Goal: Information Seeking & Learning: Learn about a topic

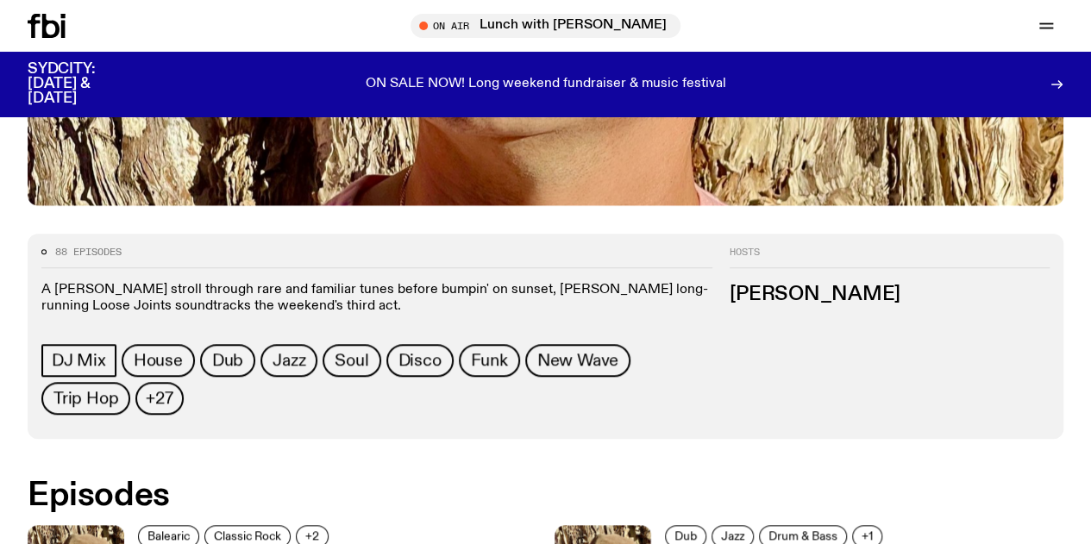
scroll to position [764, 0]
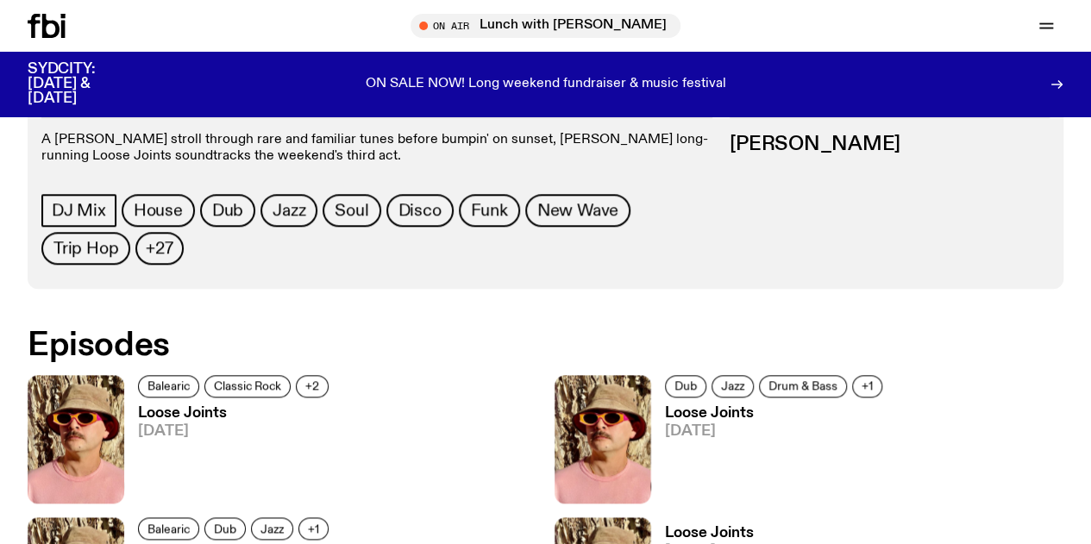
click at [193, 406] on h3 "Loose Joints" at bounding box center [236, 413] width 196 height 15
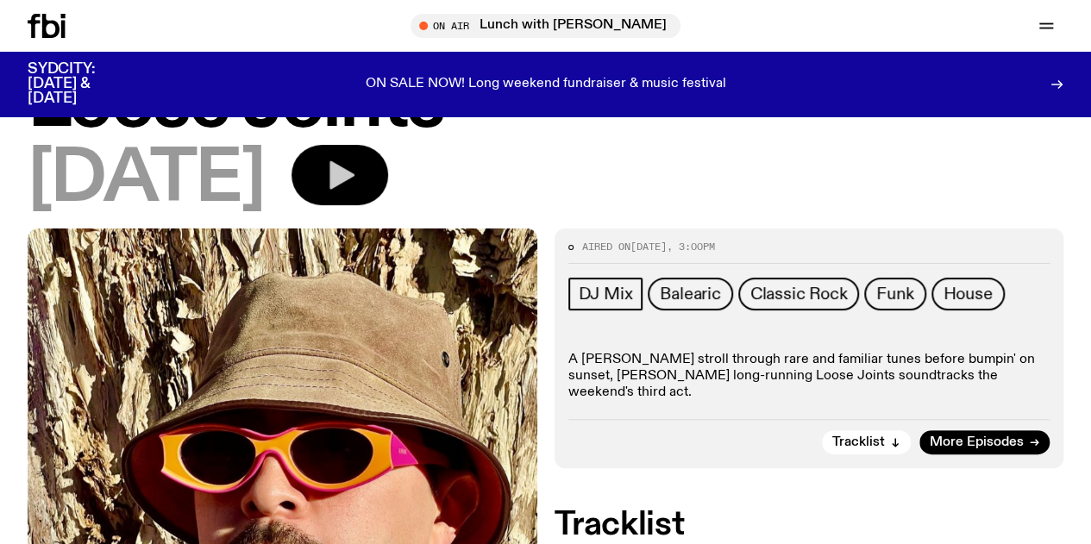
scroll to position [74, 0]
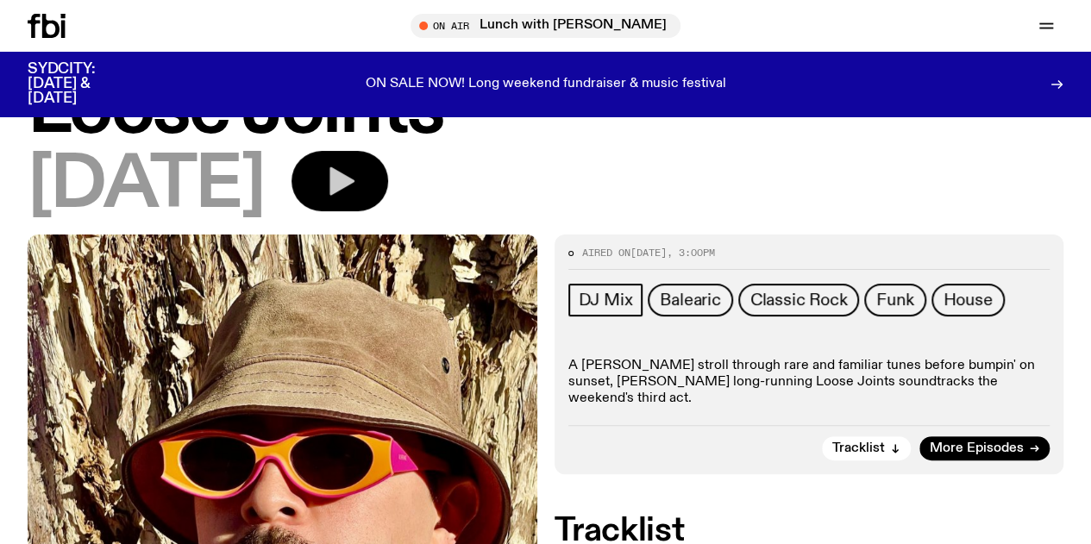
click at [388, 189] on button "button" at bounding box center [339, 181] width 97 height 60
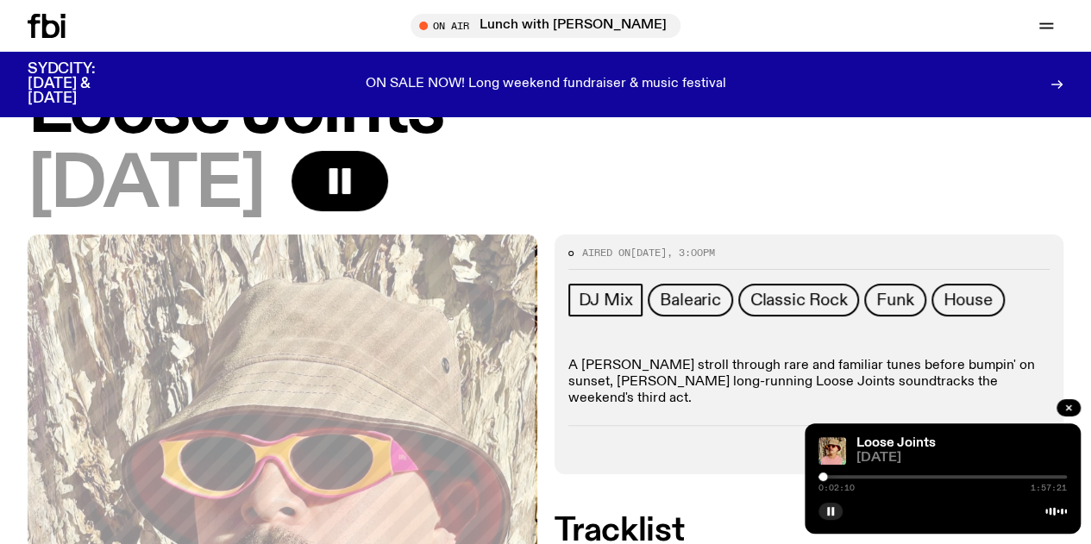
click at [822, 478] on div at bounding box center [822, 476] width 9 height 9
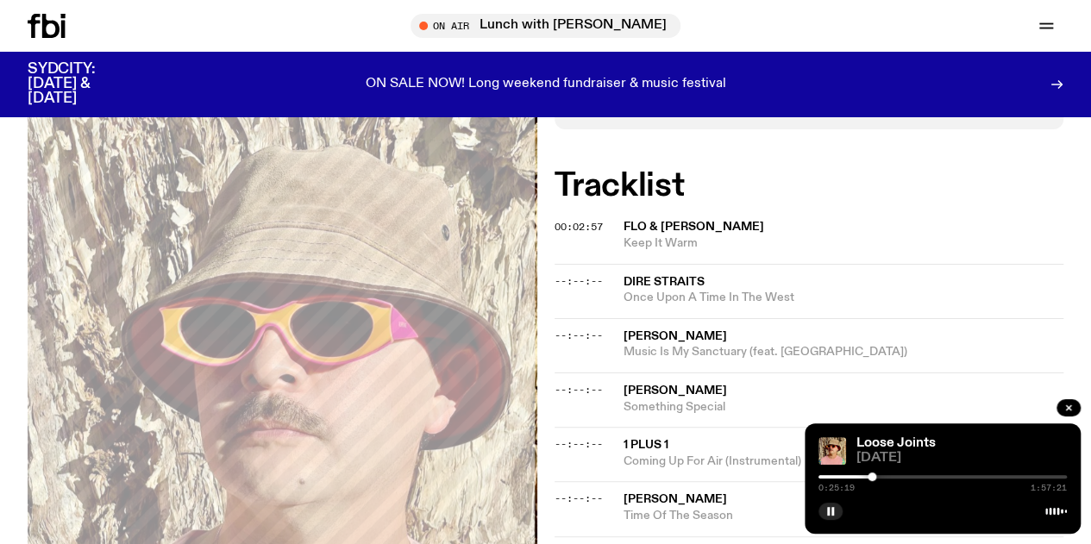
scroll to position [591, 0]
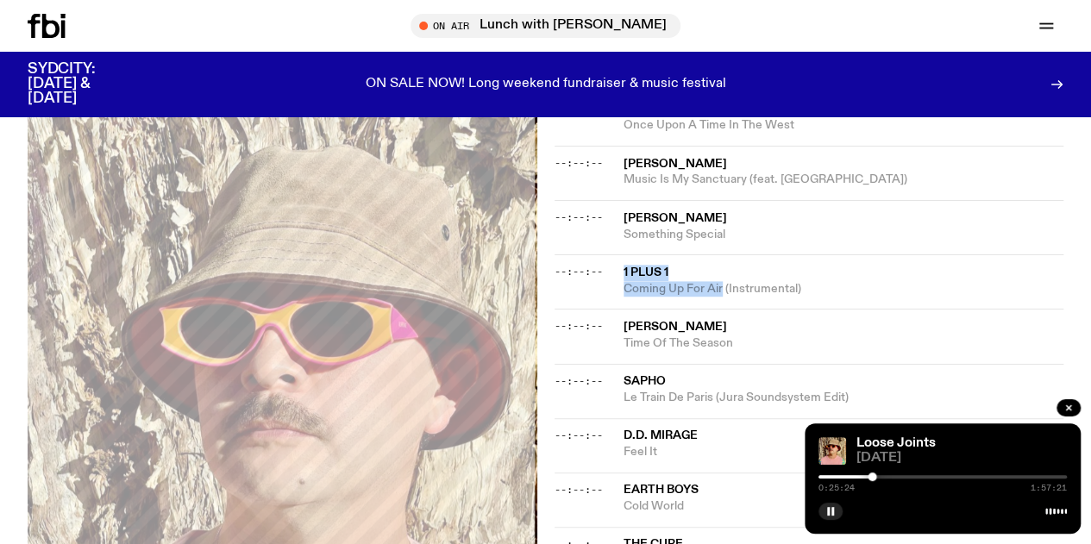
drag, startPoint x: 614, startPoint y: 272, endPoint x: 722, endPoint y: 292, distance: 110.6
click at [722, 292] on div "--:--:-- 1 Plus 1 Coming Up For Air (Instrumental)" at bounding box center [809, 281] width 510 height 54
copy div "1 Plus 1 Coming Up For Air"
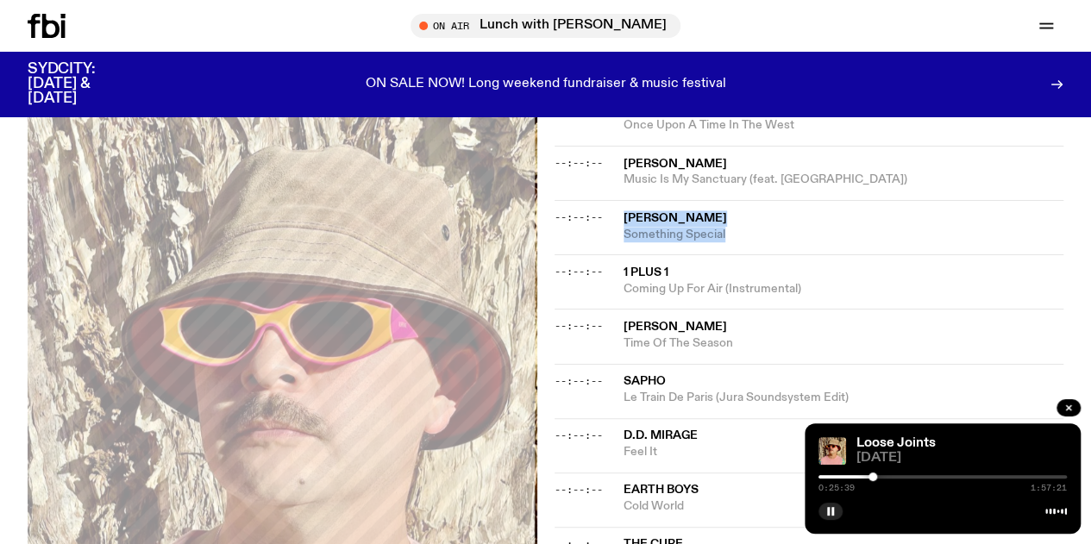
drag, startPoint x: 621, startPoint y: 215, endPoint x: 760, endPoint y: 234, distance: 140.1
click at [760, 234] on div "--:--:-- [PERSON_NAME] Something Special" at bounding box center [809, 227] width 510 height 54
copy div "[PERSON_NAME] Something Special"
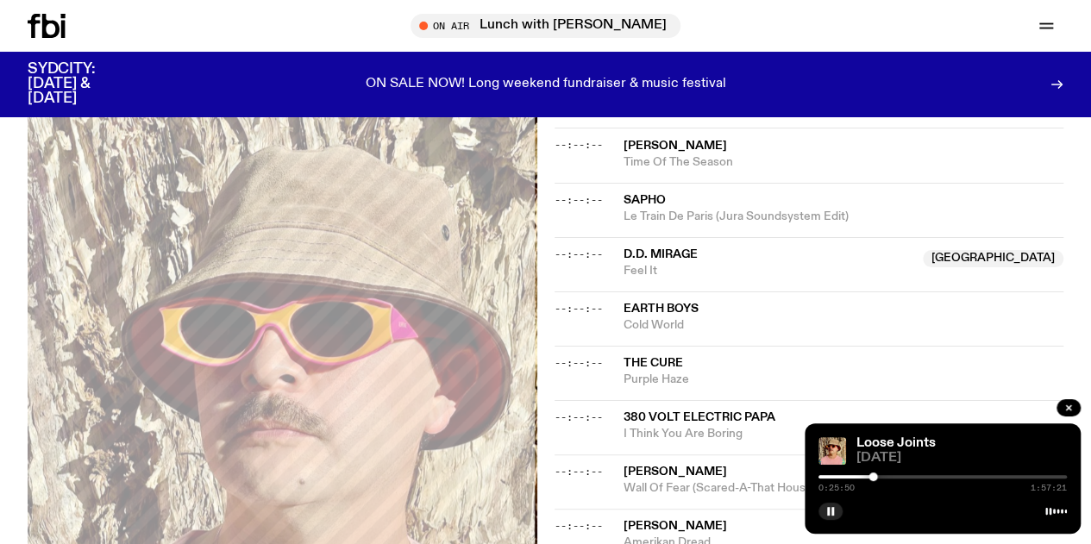
scroll to position [778, 0]
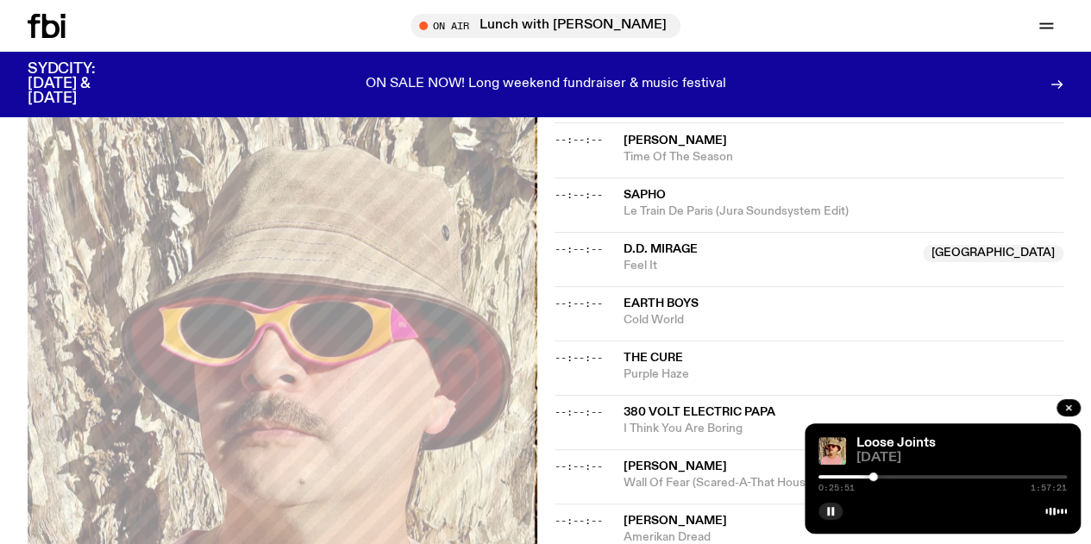
click at [1080, 215] on div "Aired on [DATE] 3:00pm DJ Mix Balearic Classic Rock Funk House A [PERSON_NAME] …" at bounding box center [545, 351] width 1091 height 1641
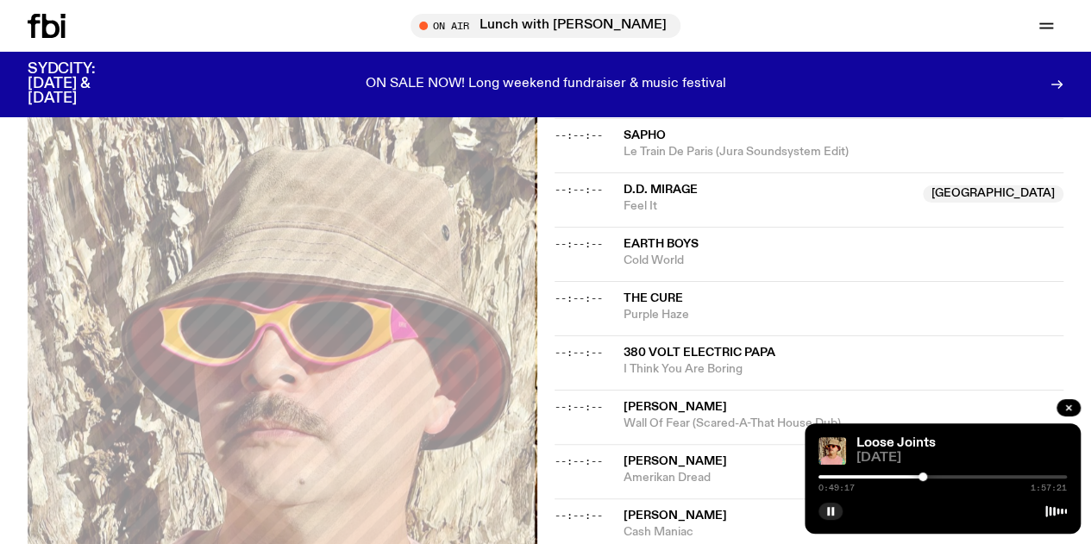
scroll to position [864, 0]
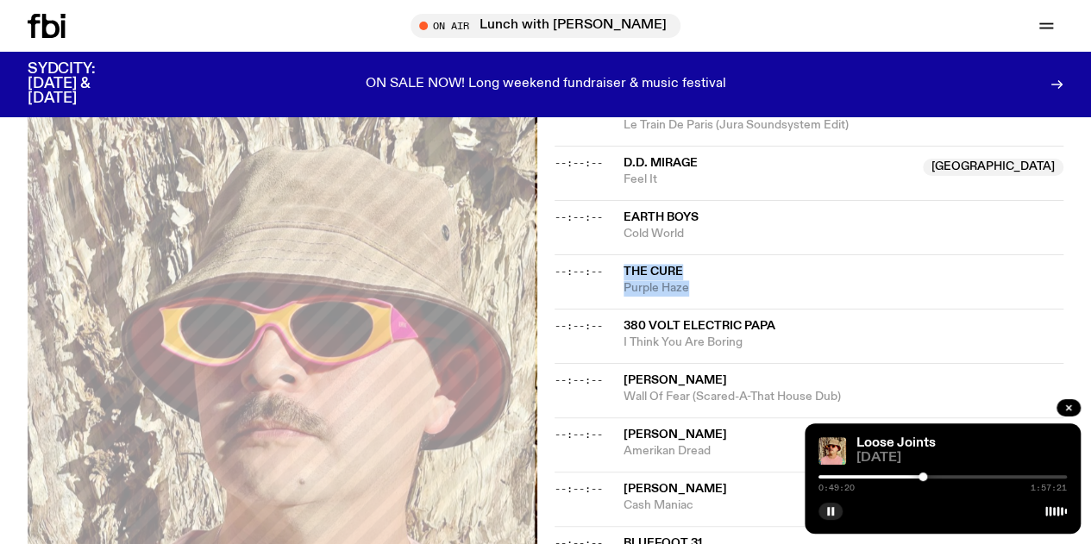
drag, startPoint x: 695, startPoint y: 294, endPoint x: 624, endPoint y: 265, distance: 76.5
click at [624, 265] on div "--:--:-- The Cure Purple Haze" at bounding box center [809, 281] width 510 height 54
copy div "The Cure Purple Haze"
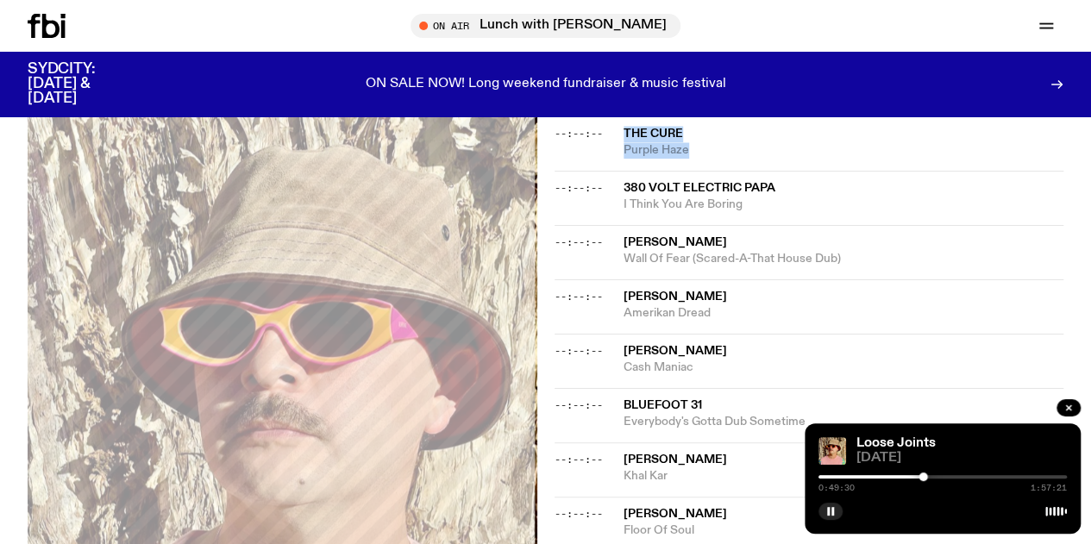
scroll to position [1022, 0]
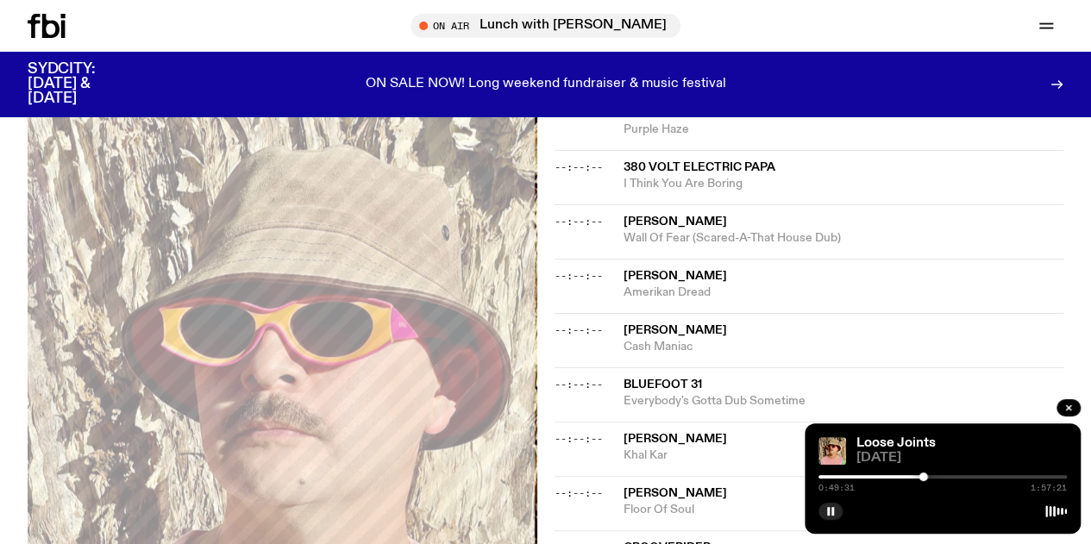
click at [1066, 277] on div "Aired on [DATE] 3:00pm DJ Mix Balearic Classic Rock Funk House A [PERSON_NAME] …" at bounding box center [545, 106] width 1091 height 1641
drag, startPoint x: 743, startPoint y: 187, endPoint x: 618, endPoint y: 172, distance: 126.0
click at [618, 172] on div "--:--:-- 380 Volt Electric Papa I Think You Are Boring" at bounding box center [809, 177] width 510 height 54
copy div "380 Volt Electric Papa I Think You Are Boring"
drag, startPoint x: 727, startPoint y: 302, endPoint x: 612, endPoint y: 271, distance: 118.8
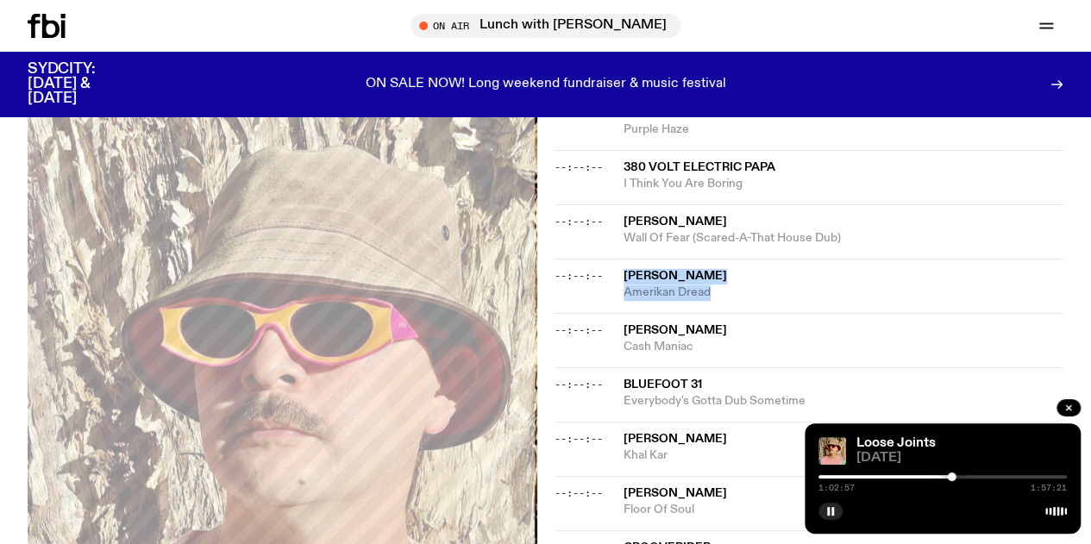
click at [614, 272] on div "--:--:-- [PERSON_NAME] Dread" at bounding box center [809, 286] width 510 height 54
copy div "[PERSON_NAME] Dread"
click at [830, 511] on icon "button" at bounding box center [830, 511] width 10 height 10
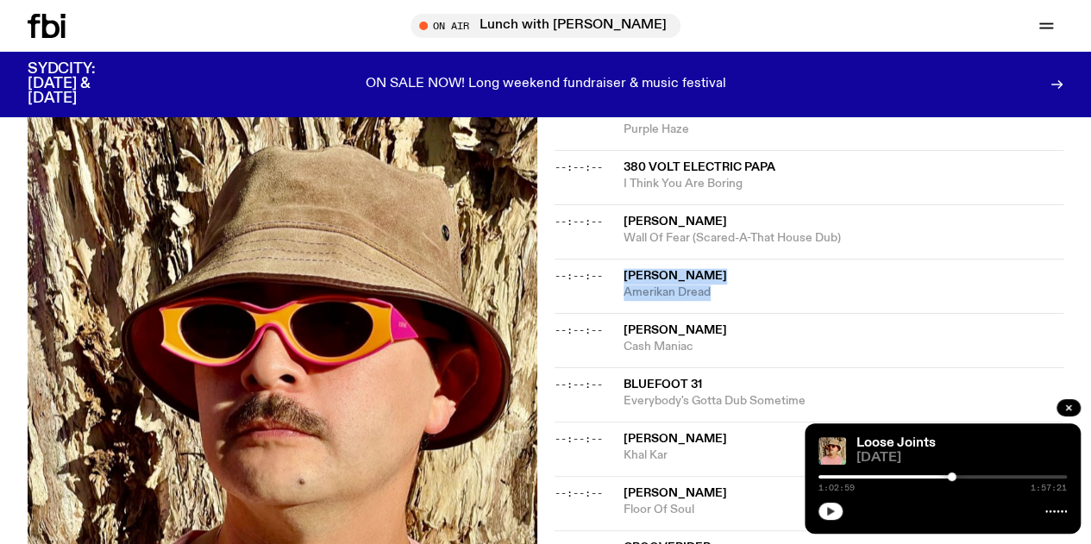
click at [833, 515] on icon "button" at bounding box center [830, 511] width 10 height 10
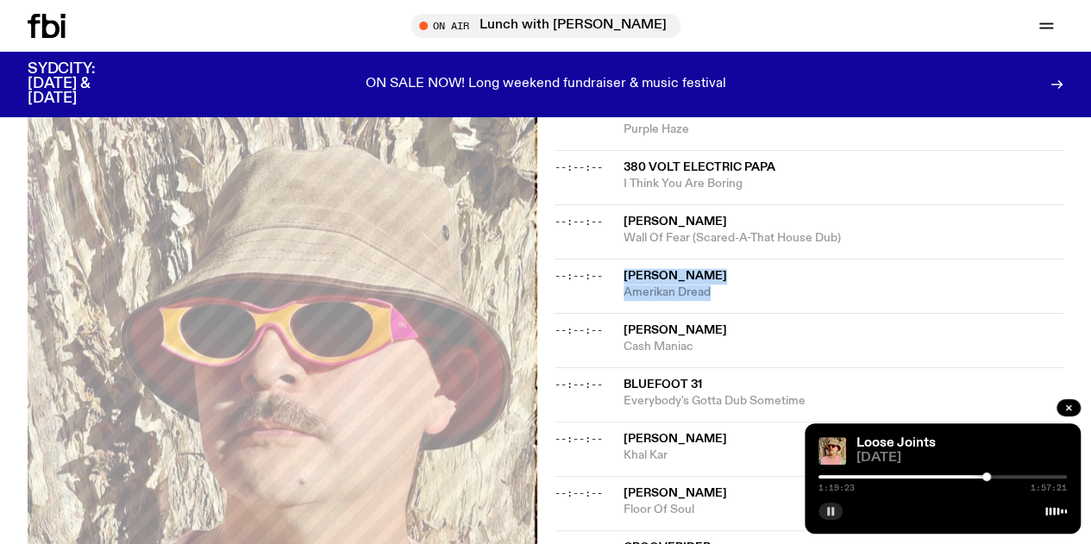
click at [827, 518] on button "button" at bounding box center [830, 511] width 24 height 17
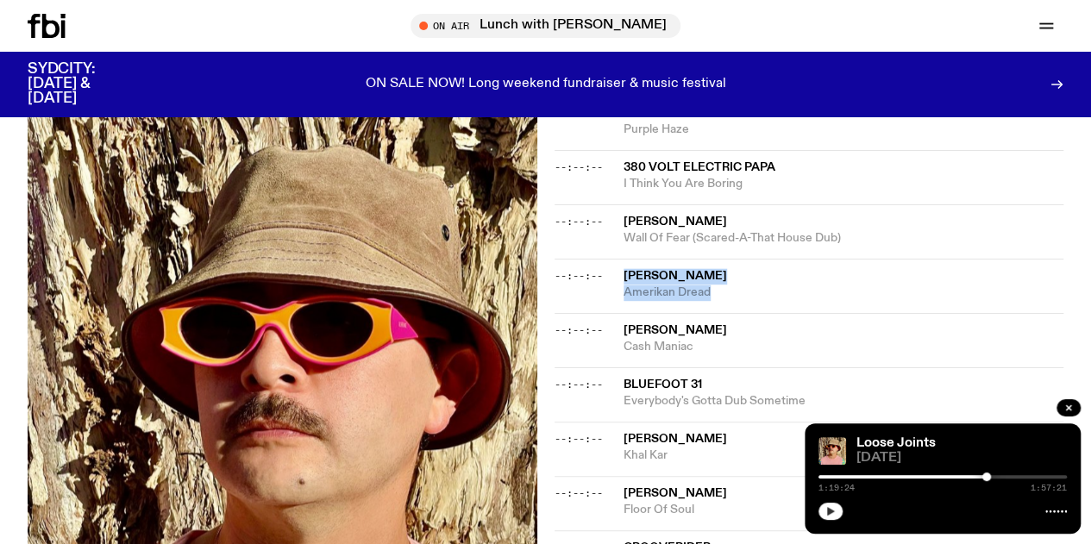
click at [834, 506] on icon "button" at bounding box center [830, 511] width 10 height 10
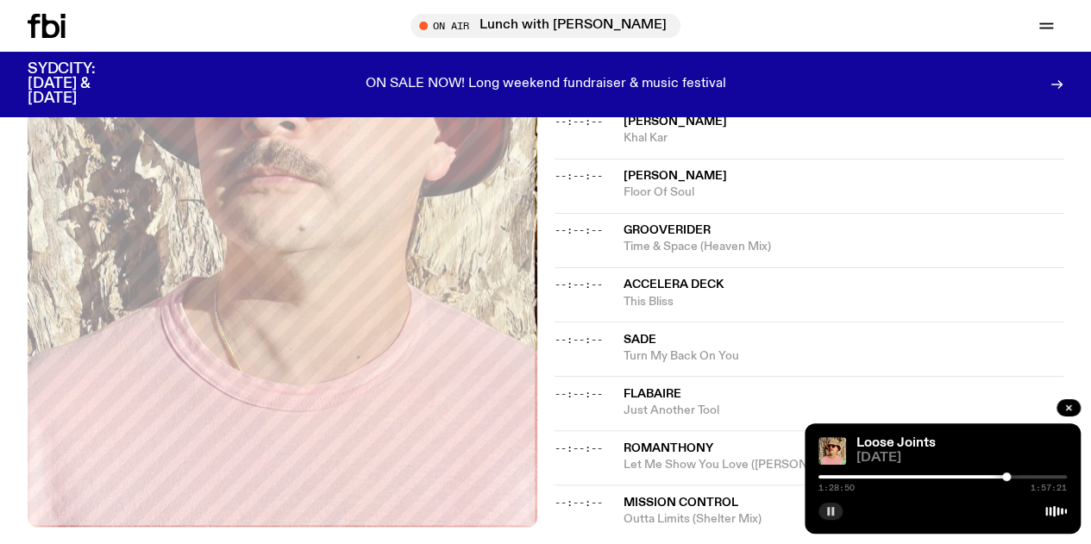
scroll to position [1367, 0]
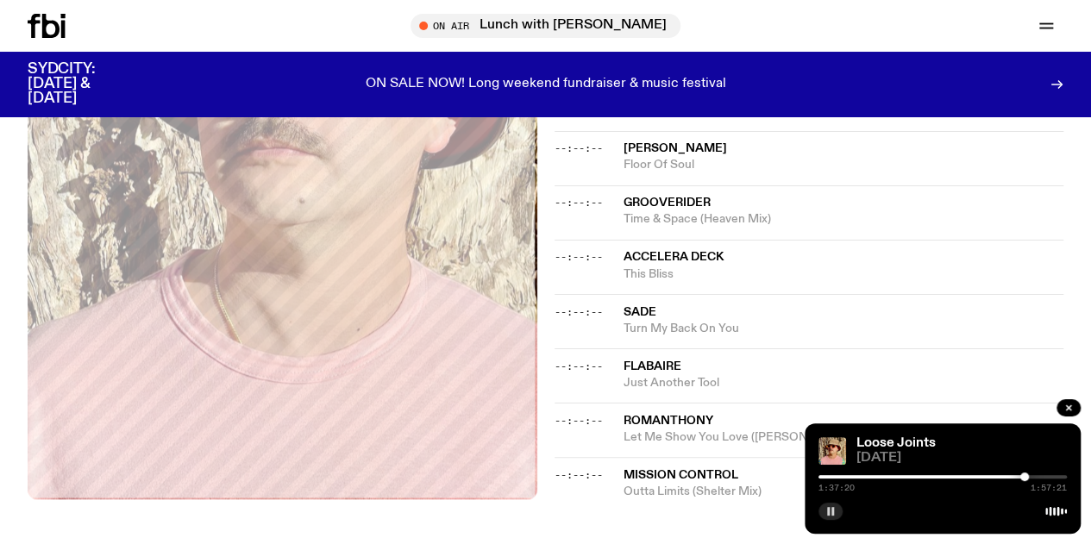
click at [826, 514] on icon "button" at bounding box center [830, 511] width 10 height 10
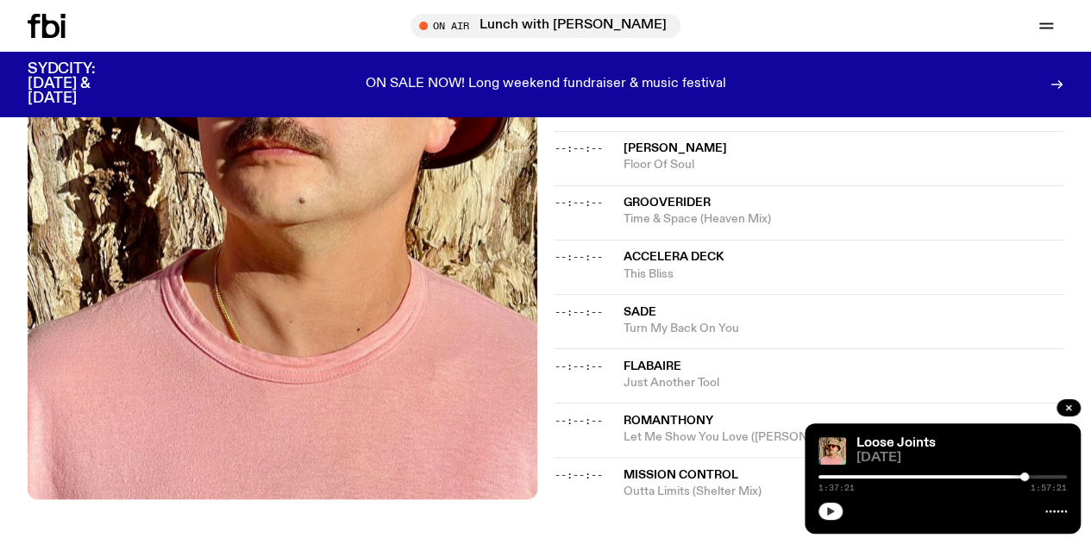
click at [829, 515] on icon "button" at bounding box center [830, 511] width 10 height 10
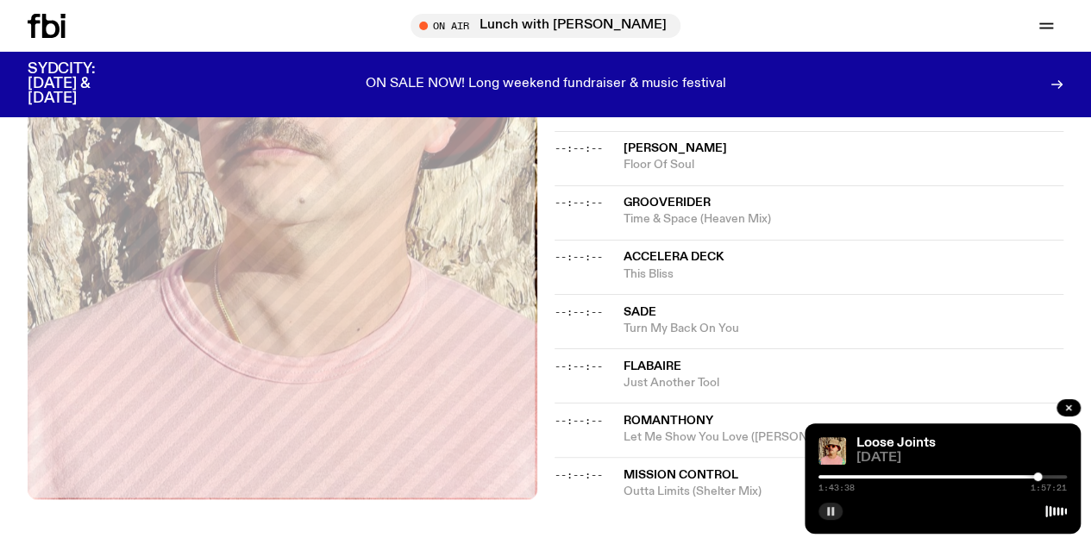
click at [1037, 480] on div at bounding box center [1037, 476] width 9 height 9
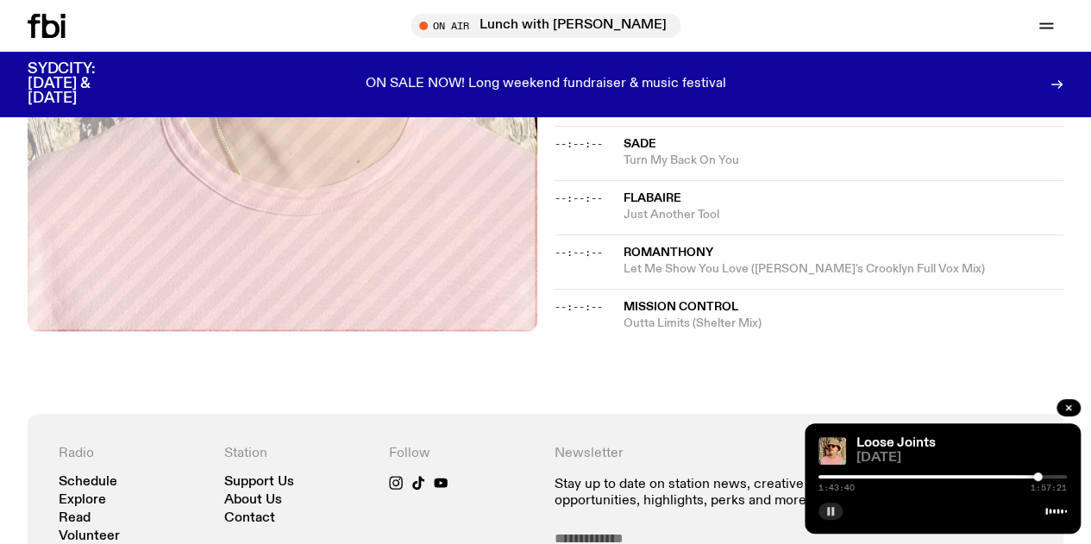
scroll to position [1540, 0]
